Goal: Register for event/course

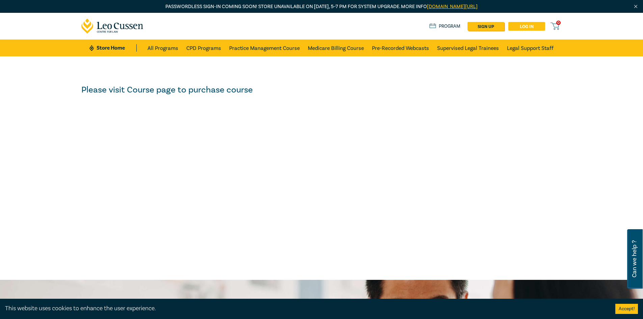
click at [530, 26] on link "Log in" at bounding box center [527, 26] width 37 height 9
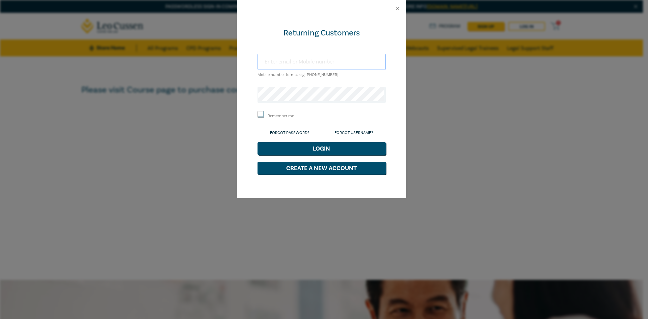
type input "[EMAIL_ADDRESS][DOMAIN_NAME]"
click at [307, 152] on button "Login" at bounding box center [322, 148] width 128 height 13
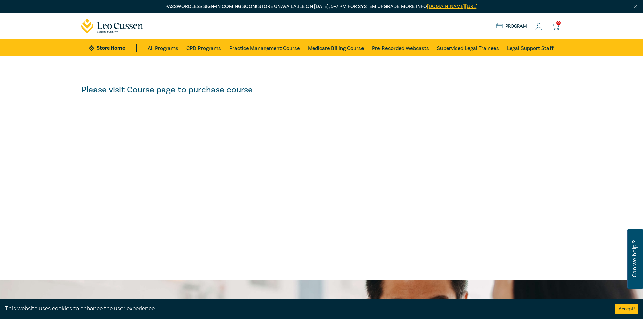
click at [112, 47] on link "Store Home" at bounding box center [112, 47] width 47 height 7
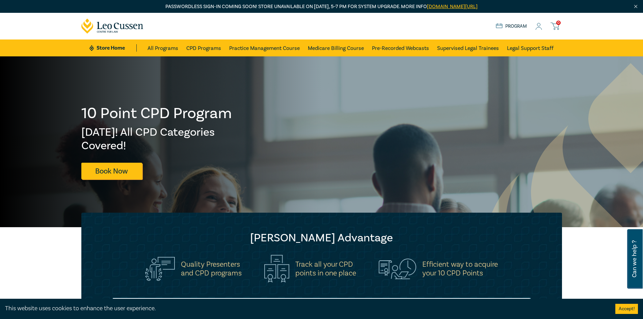
click at [635, 6] on img "Close" at bounding box center [636, 7] width 6 height 6
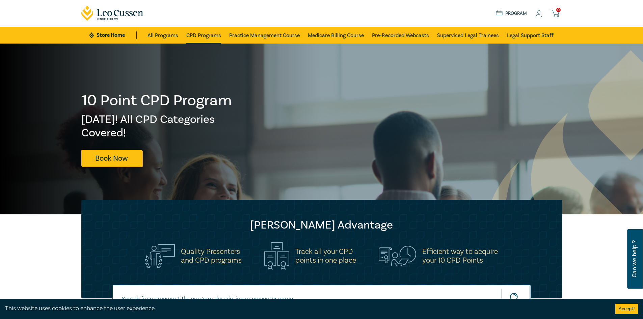
click at [205, 36] on link "CPD Programs" at bounding box center [203, 35] width 35 height 17
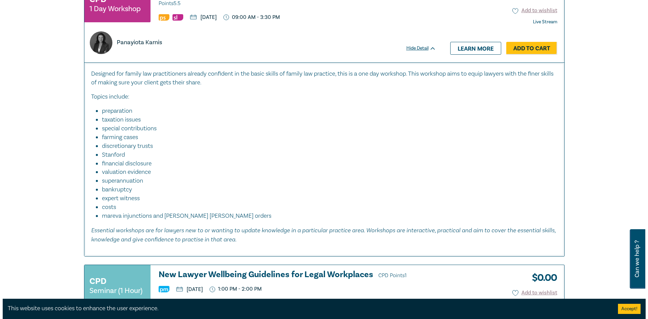
scroll to position [2026, 0]
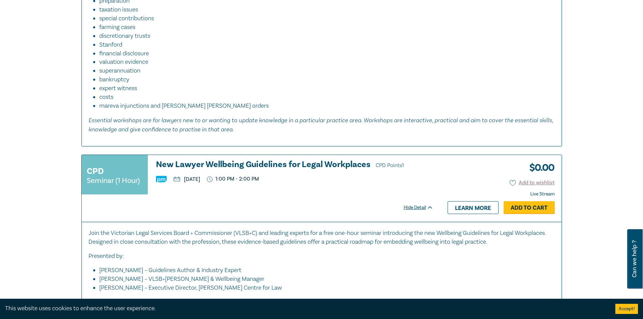
click at [532, 209] on link "Add to Cart" at bounding box center [529, 207] width 51 height 13
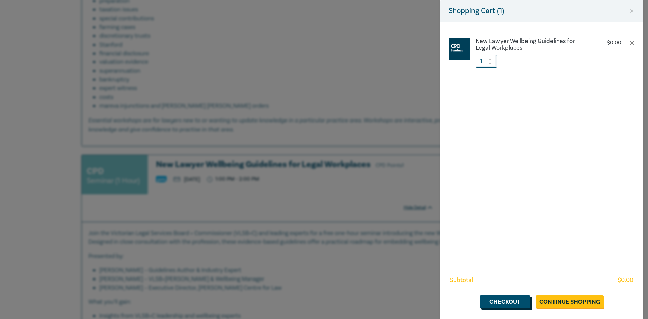
click at [515, 304] on link "Checkout" at bounding box center [505, 301] width 51 height 13
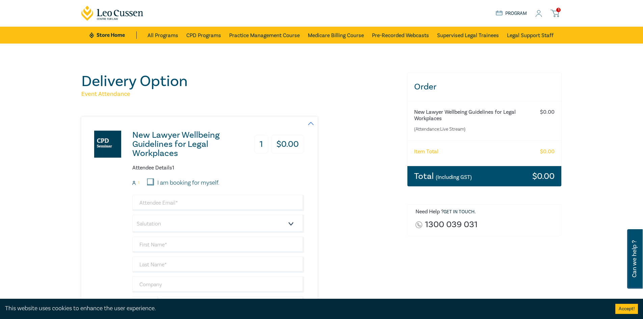
click at [153, 182] on input "I am booking for myself." at bounding box center [150, 182] width 7 height 7
checkbox input "true"
type input "[EMAIL_ADDRESS][DOMAIN_NAME]"
type input "Emily"
type input "Cain"
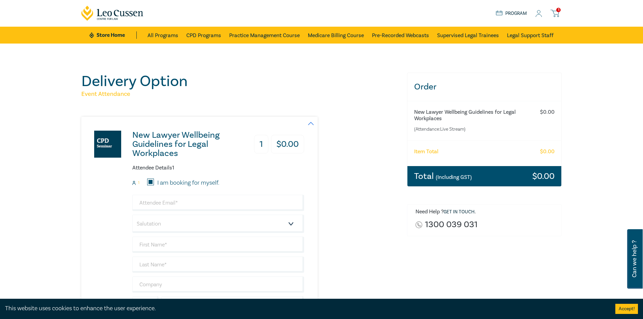
type input "Burke & Associates Lawyers Pty Ltd"
type input "398228588"
drag, startPoint x: 230, startPoint y: 205, endPoint x: 79, endPoint y: 196, distance: 151.2
click at [79, 196] on div "Delivery Option Event Attendance New Lawyer Wellbeing Guidelines for Legal Work…" at bounding box center [240, 236] width 326 height 327
type input "kmuhlhan@burkelawyers.com.au"
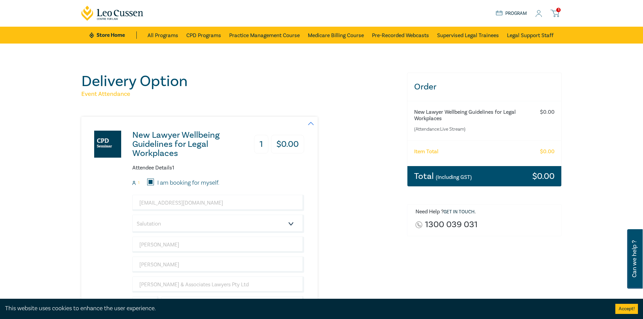
click at [98, 203] on div "New Lawyer Wellbeing Guidelines for Legal Workplaces 1 $ 0.00 Attendee Details …" at bounding box center [192, 232] width 223 height 231
click at [164, 227] on select "Salutation Mr. Mrs. Ms. Miss Dr. Prof. Other" at bounding box center [218, 224] width 172 height 18
select select "Mrs."
click at [132, 215] on select "Salutation Mr. Mrs. Ms. Miss Dr. Prof. Other" at bounding box center [218, 224] width 172 height 18
click at [154, 245] on input "Emily" at bounding box center [218, 245] width 172 height 16
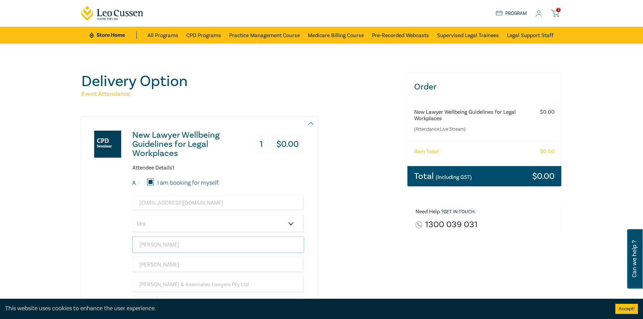
drag, startPoint x: 161, startPoint y: 245, endPoint x: 108, endPoint y: 240, distance: 53.9
click at [109, 241] on div "New Lawyer Wellbeing Guidelines for Legal Workplaces 1 $ 0.00 Attendee Details …" at bounding box center [192, 232] width 223 height 231
type input "Kristy"
type input "Muhlhan"
type input "0398228588"
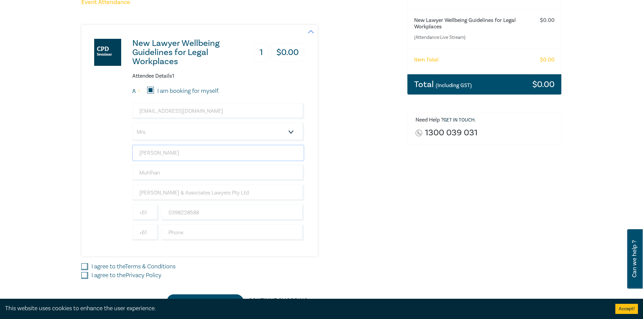
scroll to position [101, 0]
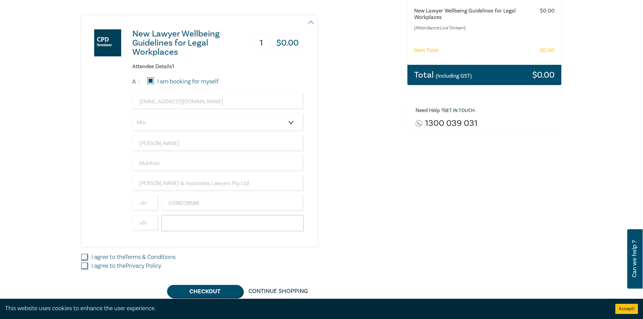
click at [196, 226] on input "text" at bounding box center [232, 223] width 143 height 16
click at [359, 238] on div "New Lawyer Wellbeing Guidelines for Legal Workplaces 1 $ 0.00 Attendee Details …" at bounding box center [240, 131] width 318 height 231
click at [86, 258] on input "I agree to the Terms & Conditions" at bounding box center [84, 257] width 7 height 7
checkbox input "true"
click at [85, 267] on input "I agree to the Privacy Policy" at bounding box center [84, 266] width 7 height 7
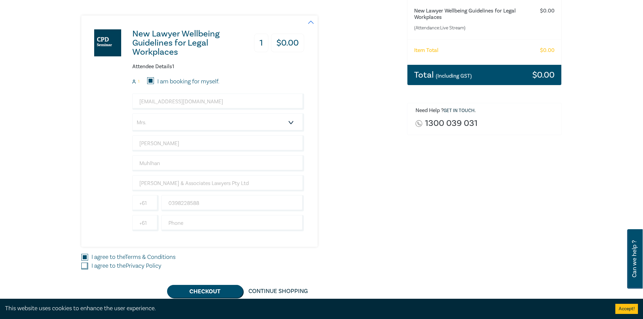
checkbox input "true"
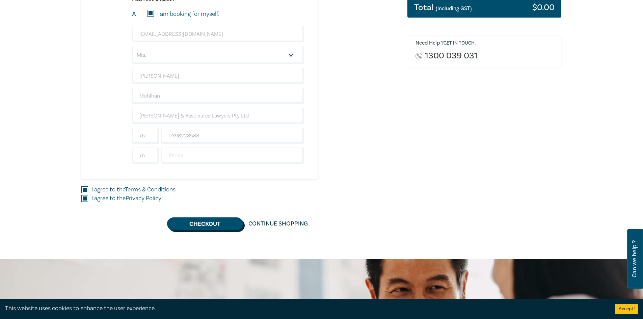
click at [211, 227] on button "Checkout" at bounding box center [205, 223] width 76 height 13
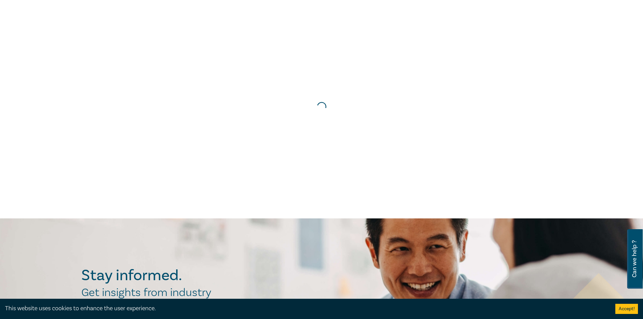
scroll to position [0, 0]
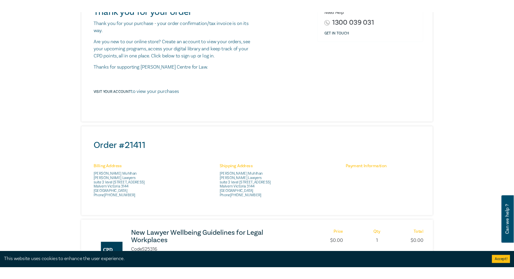
scroll to position [236, 0]
